Goal: Check status: Check status

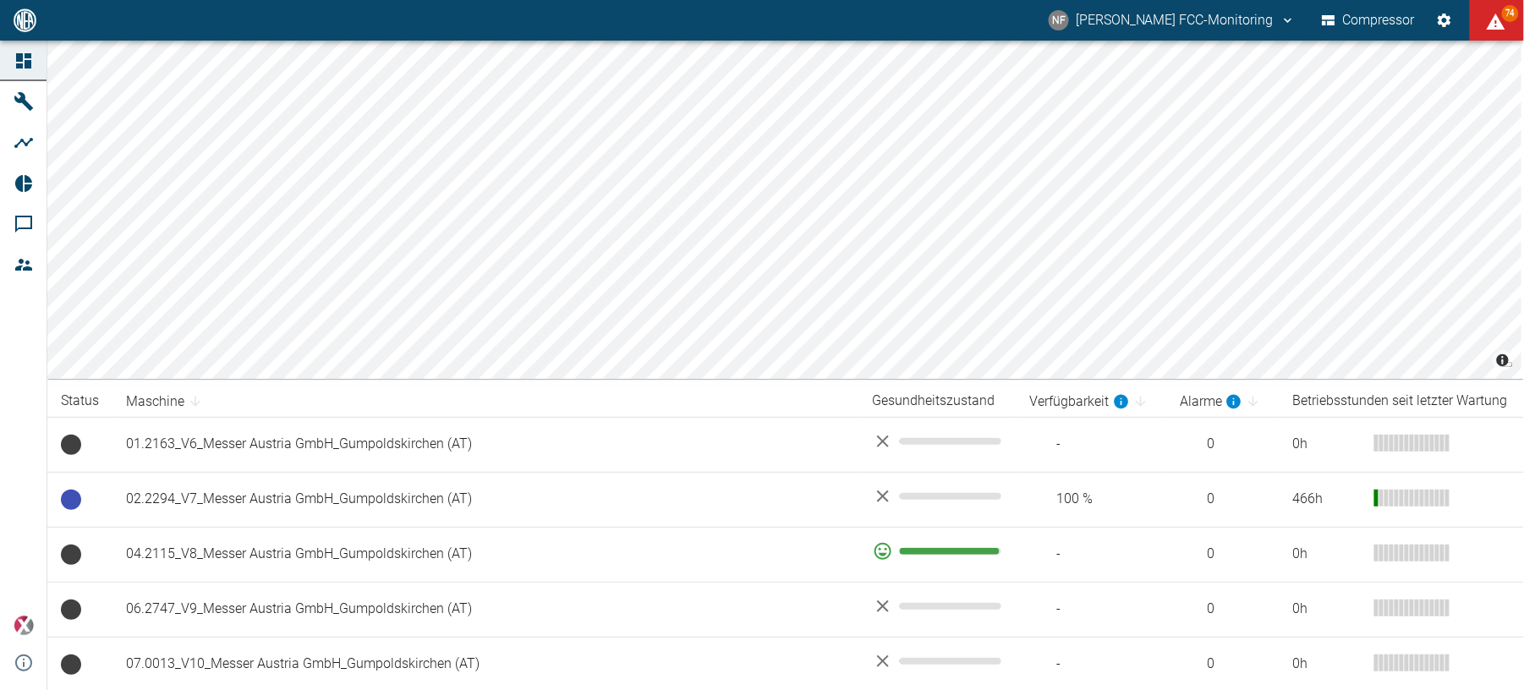
scroll to position [1607, 0]
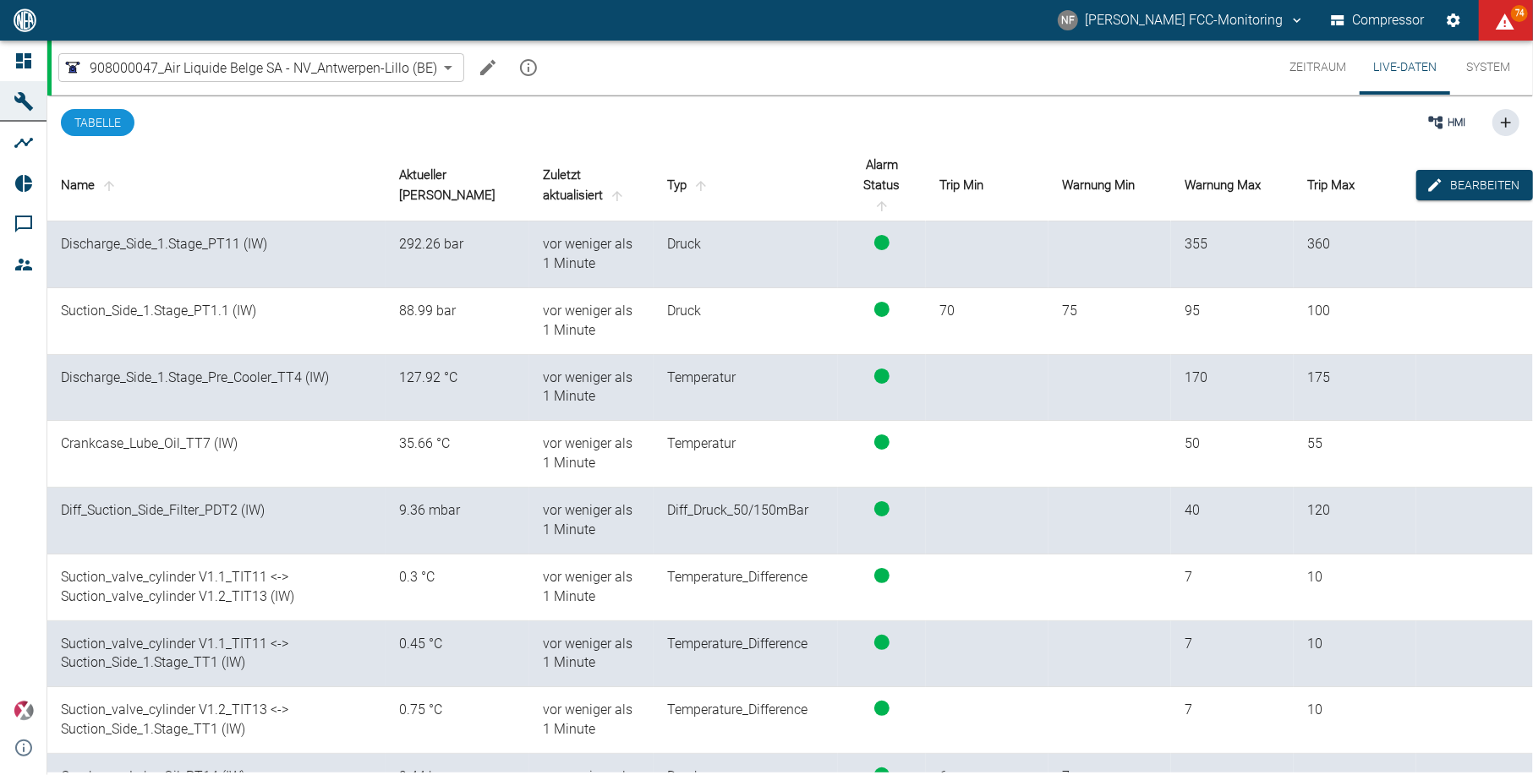
click at [1300, 61] on button "Zeitraum" at bounding box center [1318, 68] width 84 height 54
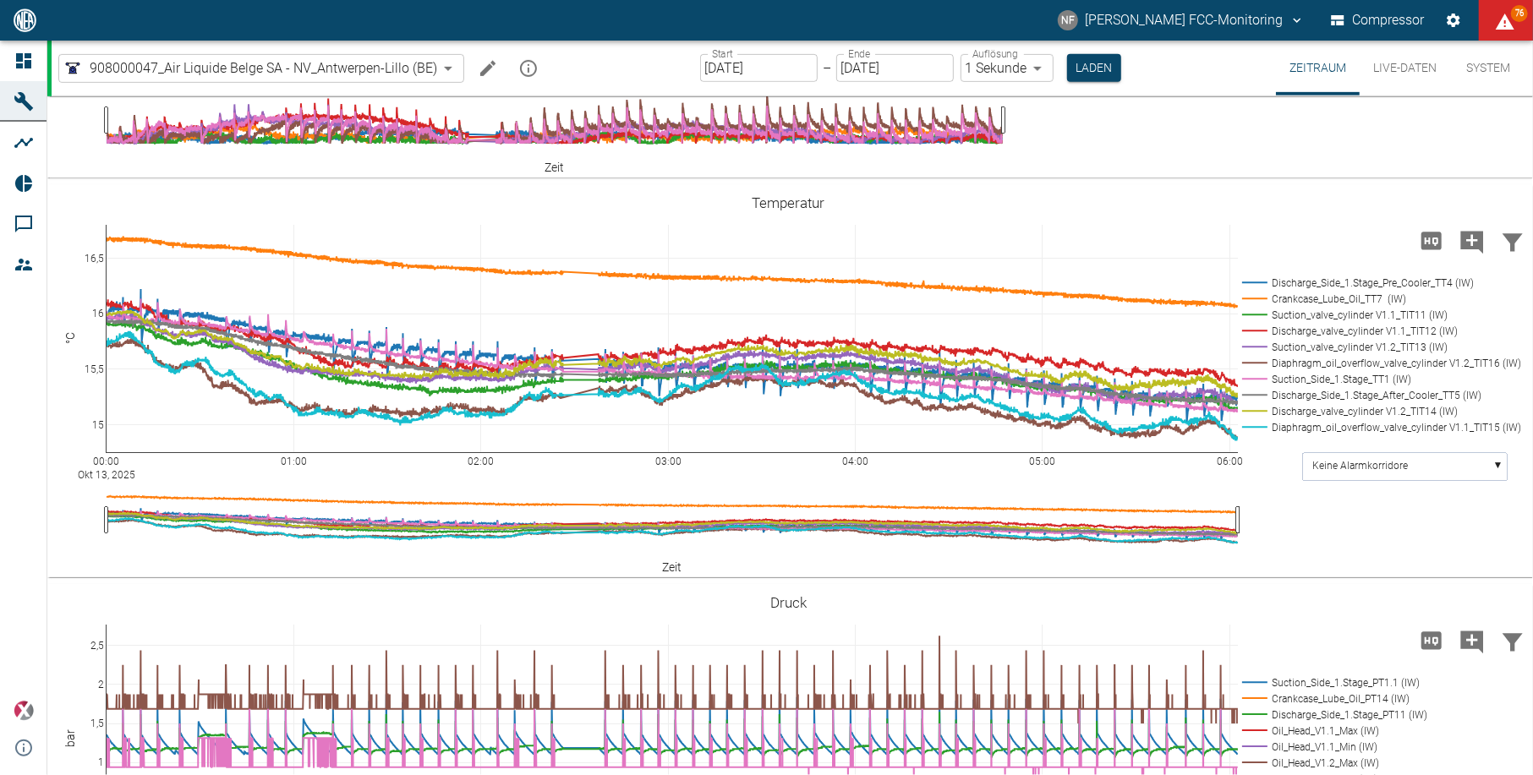
scroll to position [676, 0]
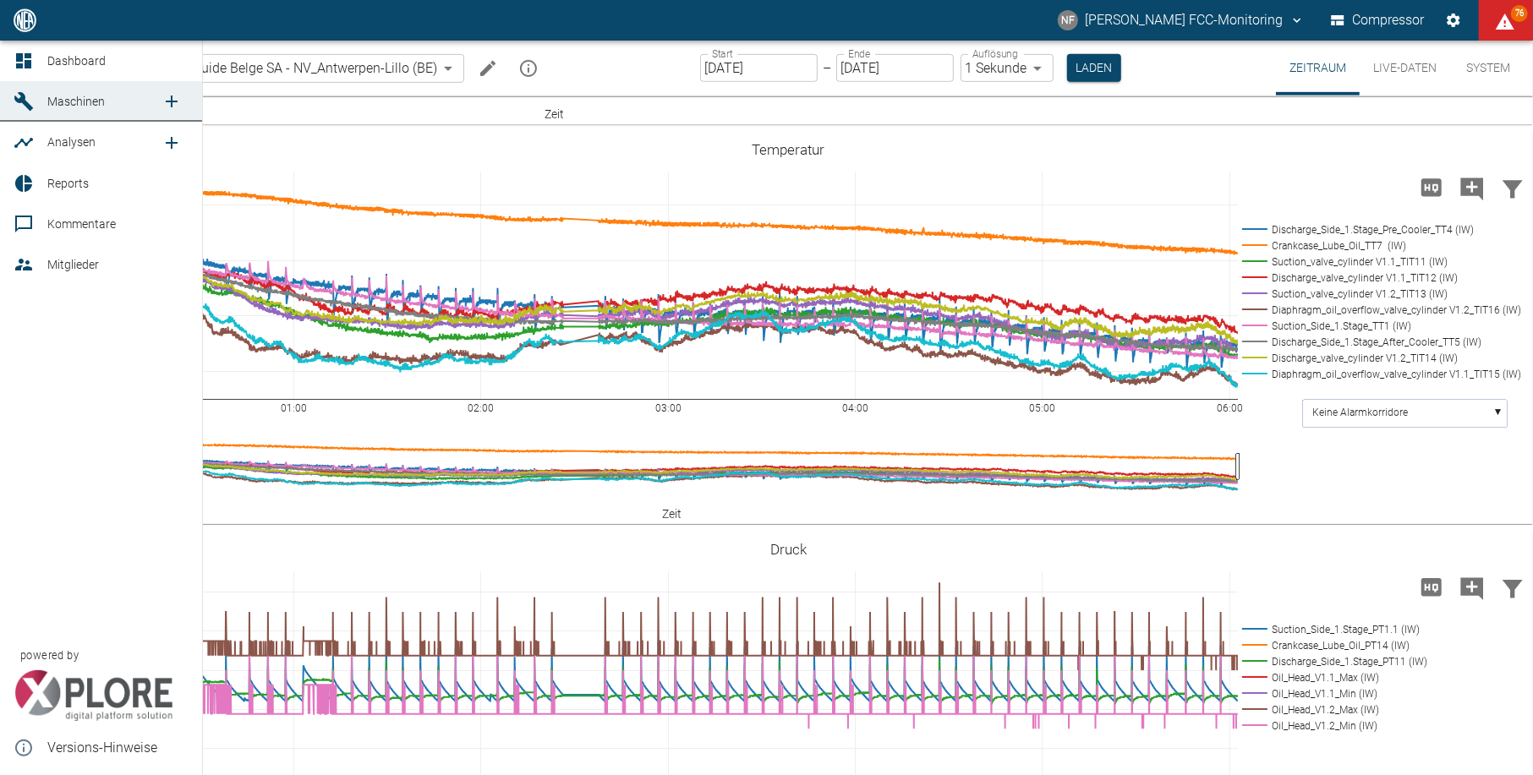
click at [18, 54] on icon at bounding box center [23, 60] width 15 height 15
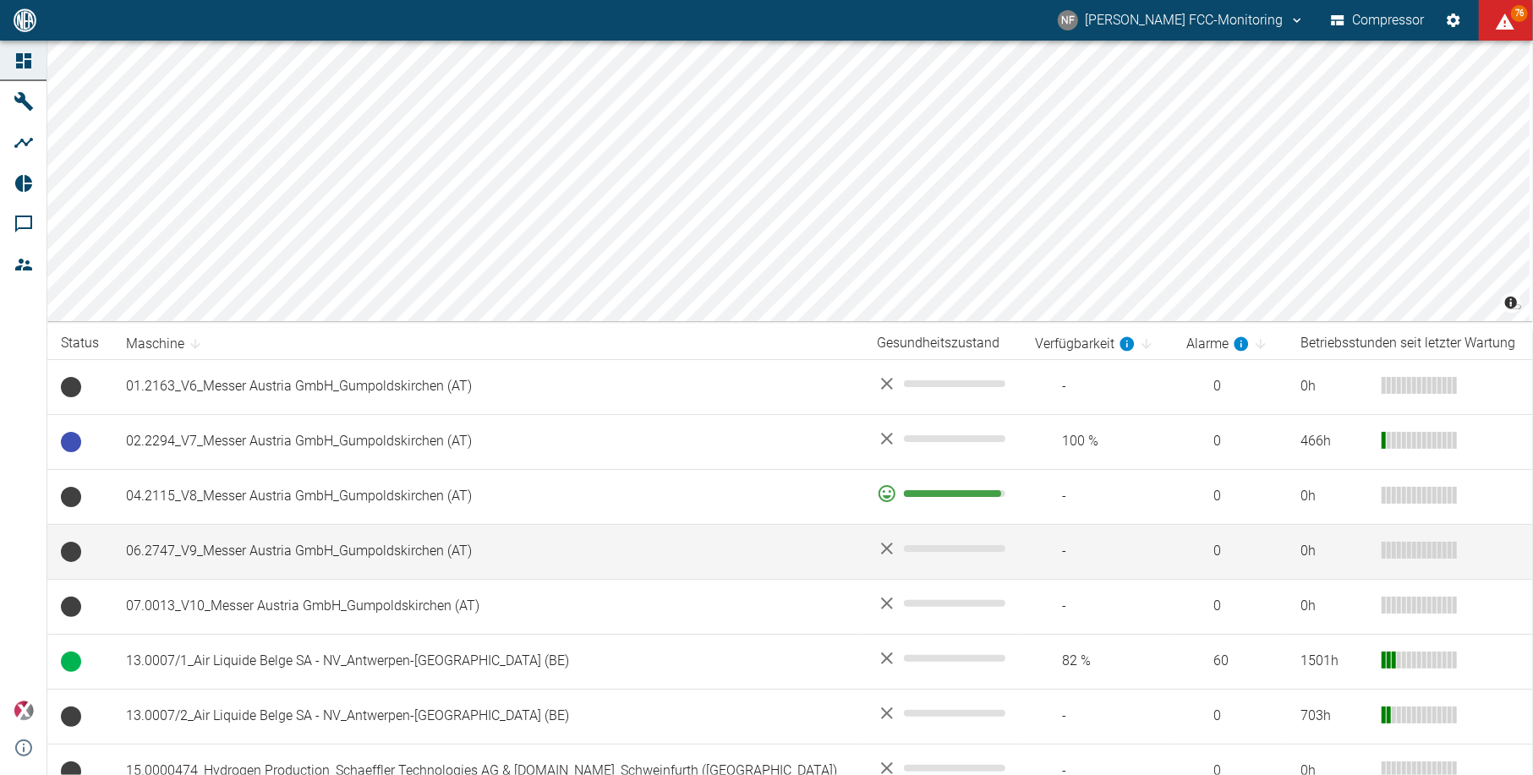
scroll to position [112, 0]
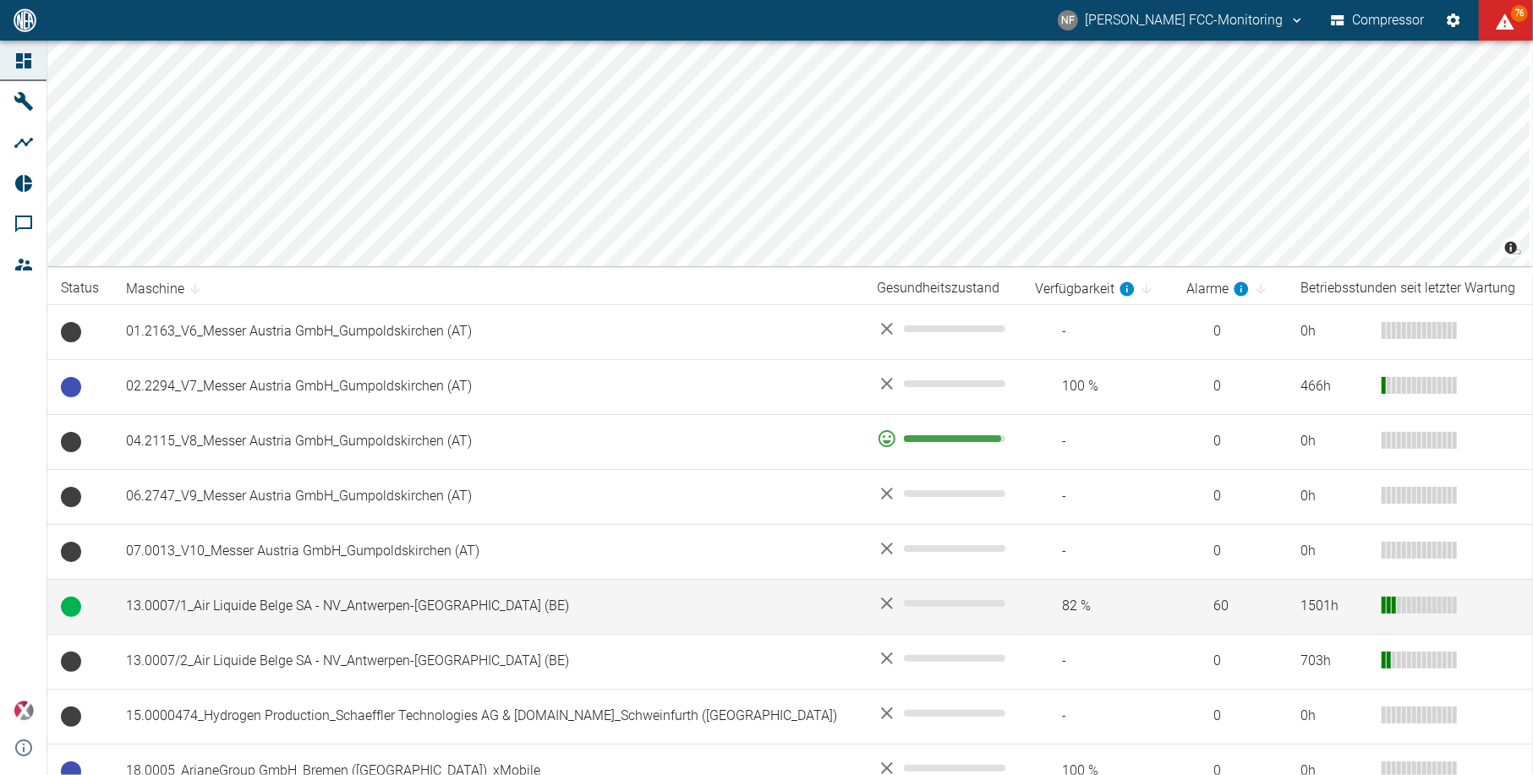
click at [272, 599] on td "13.0007/1_Air Liquide Belge SA - NV_Antwerpen-[GEOGRAPHIC_DATA] (BE)" at bounding box center [487, 606] width 751 height 55
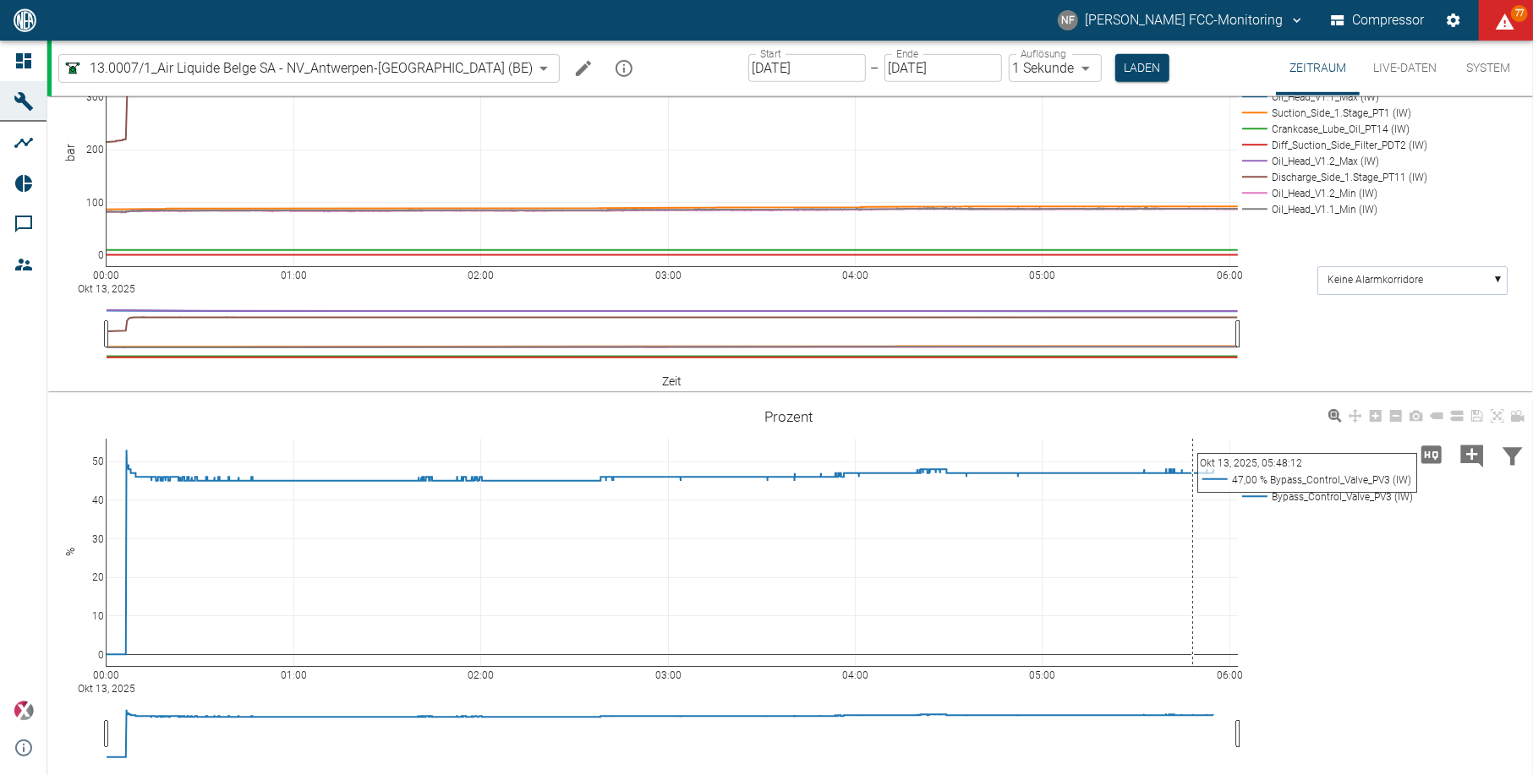
scroll to position [808, 0]
